Goal: Information Seeking & Learning: Understand process/instructions

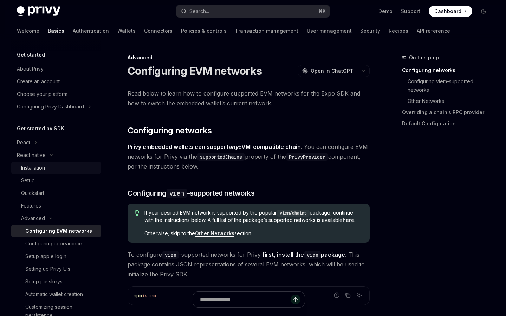
click at [39, 164] on div "Installation" at bounding box center [33, 168] width 24 height 8
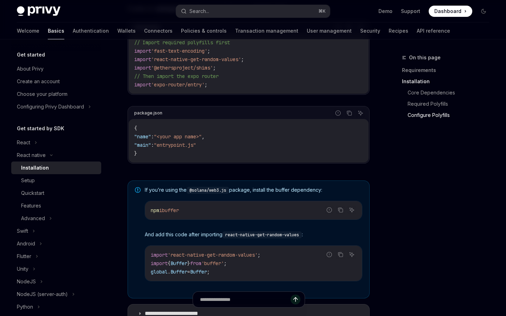
scroll to position [313, 0]
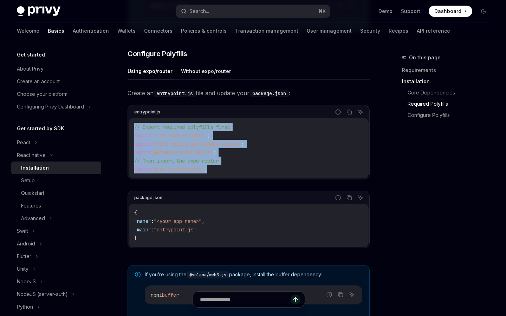
drag, startPoint x: 220, startPoint y: 177, endPoint x: 134, endPoint y: 134, distance: 95.6
click at [134, 134] on code "// Import required polyfills first import 'fast-text-encoding' ; import 'react-…" at bounding box center [248, 148] width 229 height 51
click at [134, 134] on div "// Import required polyfills first import 'fast-text-encoding' ; import 'react-…" at bounding box center [249, 148] width 240 height 60
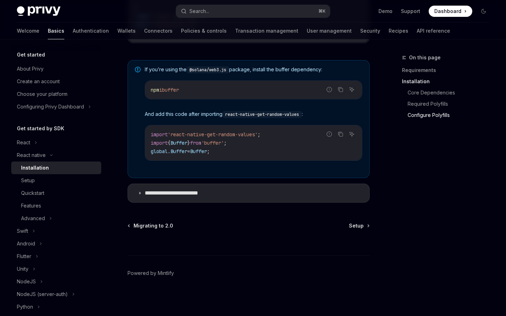
scroll to position [524, 0]
click at [45, 178] on div "Setup" at bounding box center [59, 181] width 76 height 8
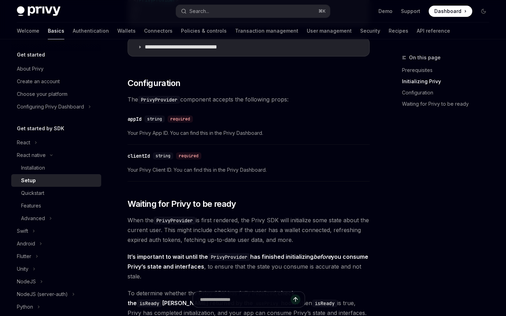
scroll to position [356, 0]
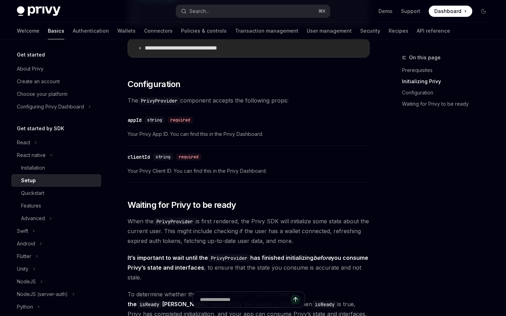
click at [186, 48] on p "**********" at bounding box center [192, 48] width 95 height 7
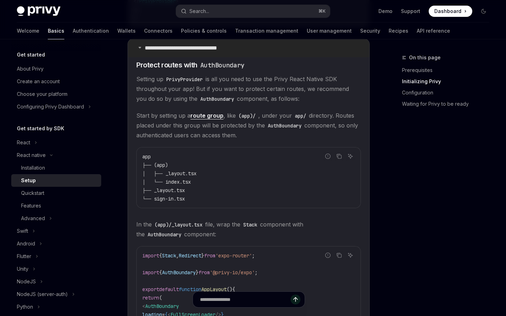
click at [186, 48] on p "**********" at bounding box center [192, 48] width 95 height 7
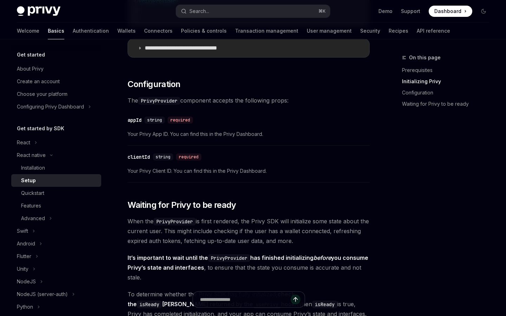
click at [186, 48] on p "**********" at bounding box center [192, 48] width 95 height 7
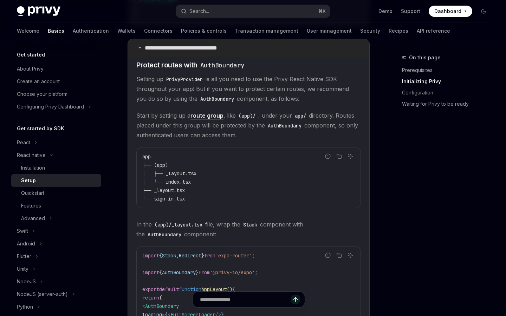
click at [186, 48] on p "**********" at bounding box center [192, 48] width 95 height 7
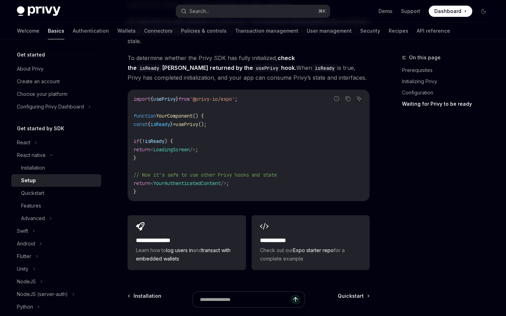
scroll to position [666, 0]
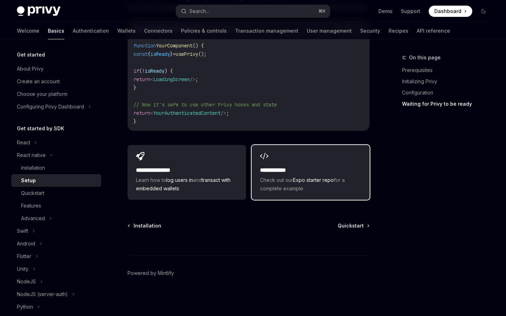
click at [316, 166] on div "**********" at bounding box center [311, 172] width 118 height 55
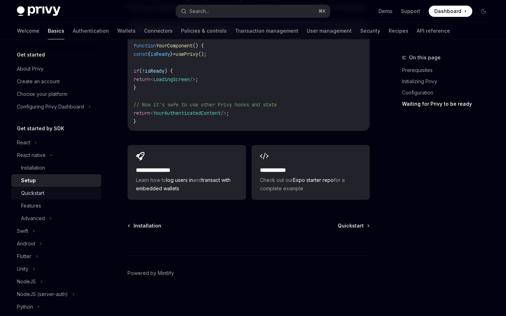
click at [38, 198] on link "Quickstart" at bounding box center [56, 193] width 90 height 13
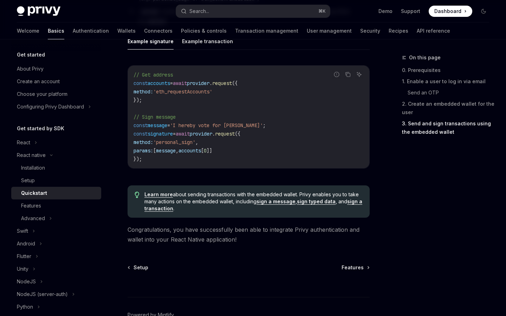
scroll to position [1076, 0]
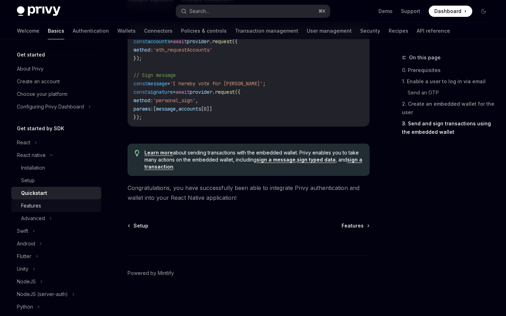
click at [55, 202] on div "Features" at bounding box center [59, 206] width 76 height 8
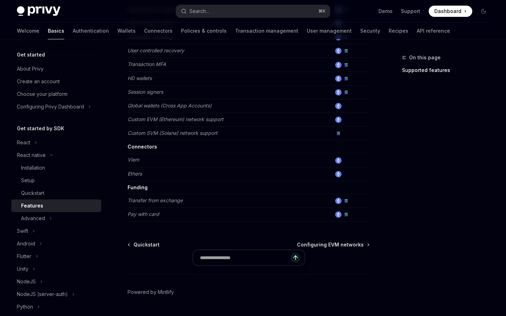
scroll to position [345, 0]
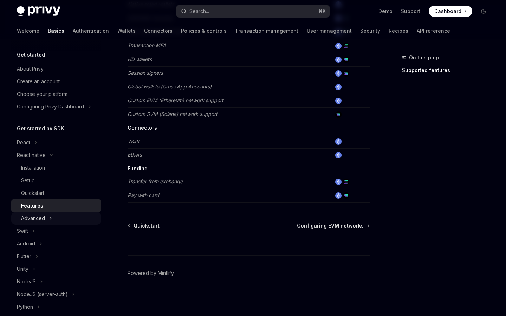
click at [77, 220] on button "Advanced" at bounding box center [56, 218] width 90 height 13
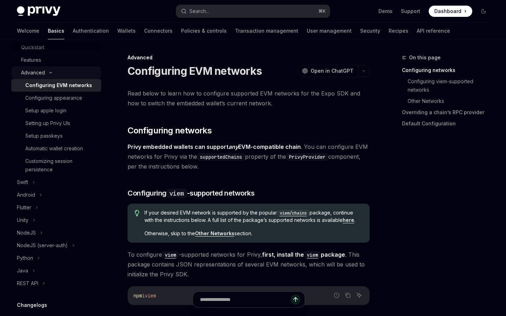
scroll to position [146, 0]
click at [62, 198] on button "Android" at bounding box center [56, 194] width 90 height 13
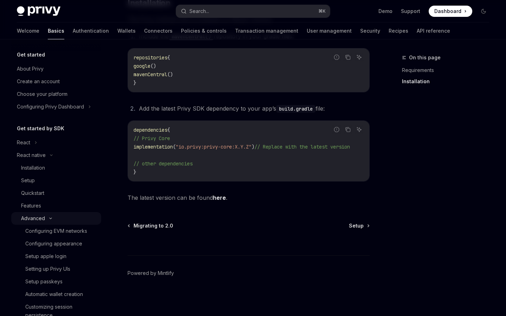
scroll to position [281, 0]
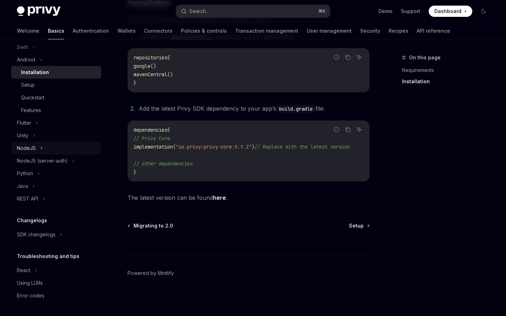
click at [26, 153] on button "NodeJS" at bounding box center [56, 148] width 90 height 13
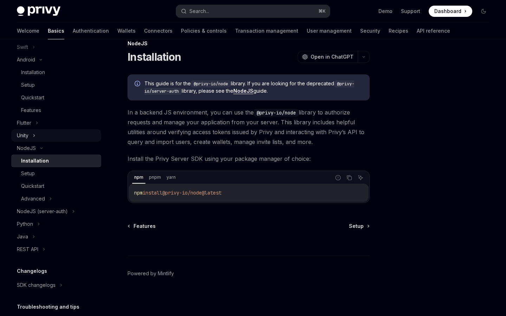
click at [29, 140] on button "Unity" at bounding box center [56, 135] width 90 height 13
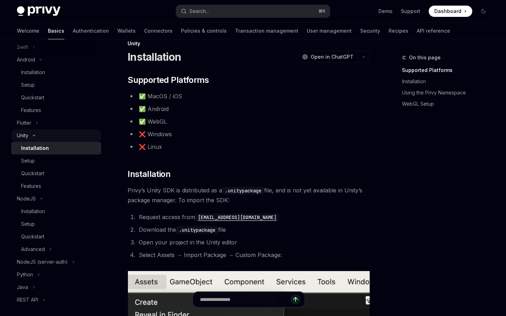
click at [30, 134] on button "Unity" at bounding box center [56, 135] width 90 height 13
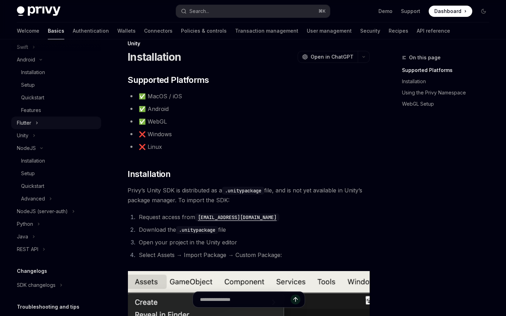
click at [31, 122] on div "Flutter" at bounding box center [24, 123] width 14 height 8
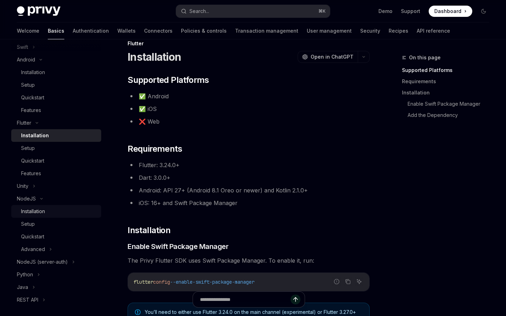
click at [34, 206] on link "Installation" at bounding box center [56, 211] width 90 height 13
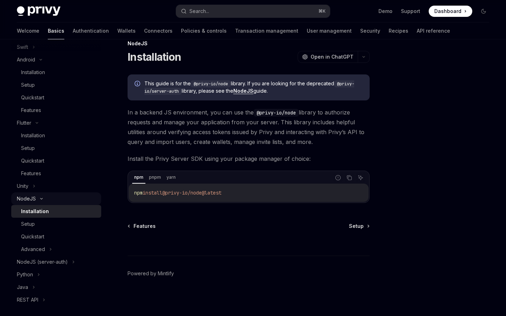
click at [36, 198] on button "NodeJS" at bounding box center [56, 199] width 90 height 13
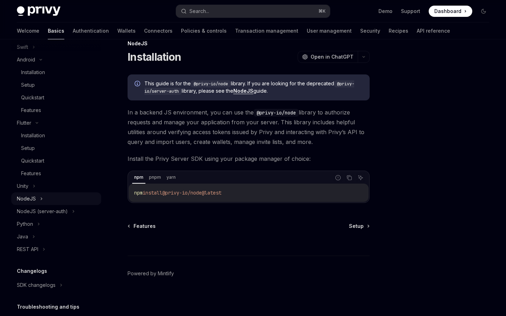
click at [36, 198] on button "NodeJS" at bounding box center [56, 199] width 90 height 13
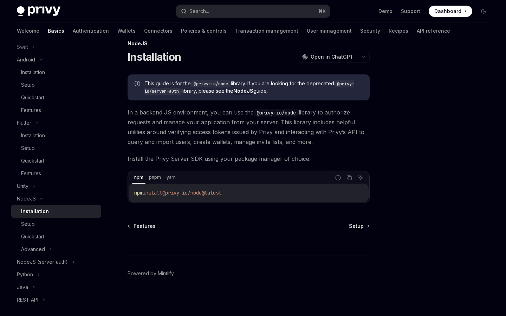
click at [41, 210] on div "Installation" at bounding box center [35, 211] width 28 height 8
click at [40, 224] on div "Setup" at bounding box center [59, 224] width 76 height 8
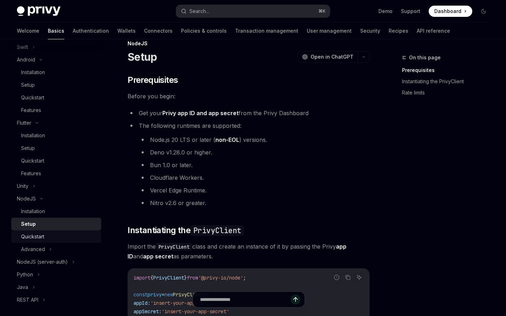
click at [39, 231] on link "Quickstart" at bounding box center [56, 237] width 90 height 13
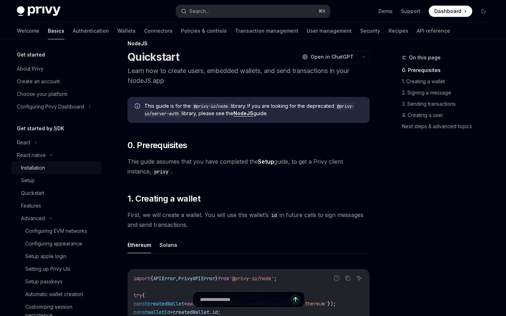
click at [38, 165] on div "Installation" at bounding box center [33, 168] width 24 height 8
type textarea "*"
